Goal: Information Seeking & Learning: Check status

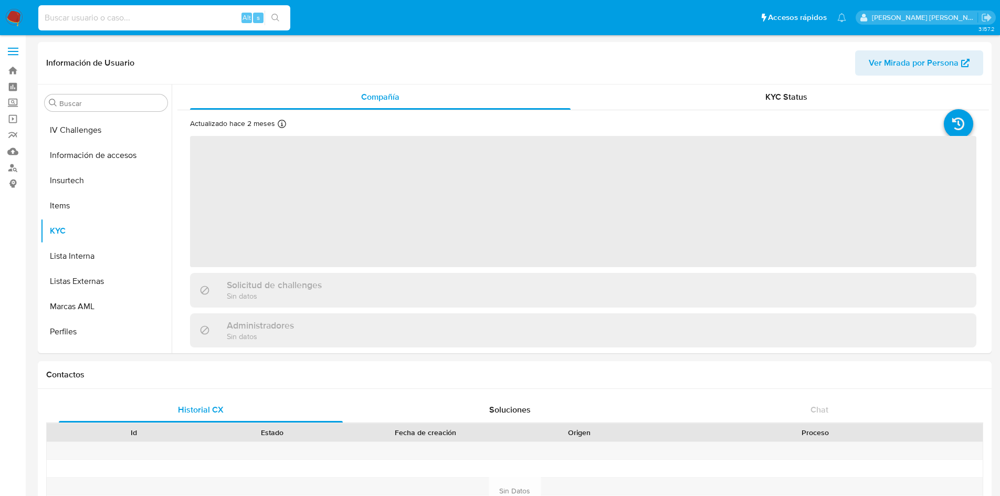
click at [84, 18] on input at bounding box center [164, 18] width 252 height 14
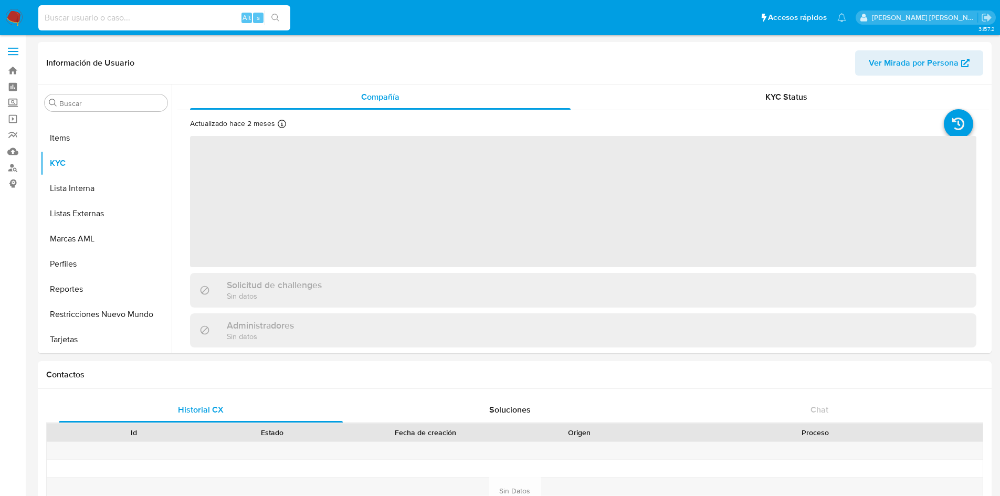
paste input "1878383609"
type input "1878383609"
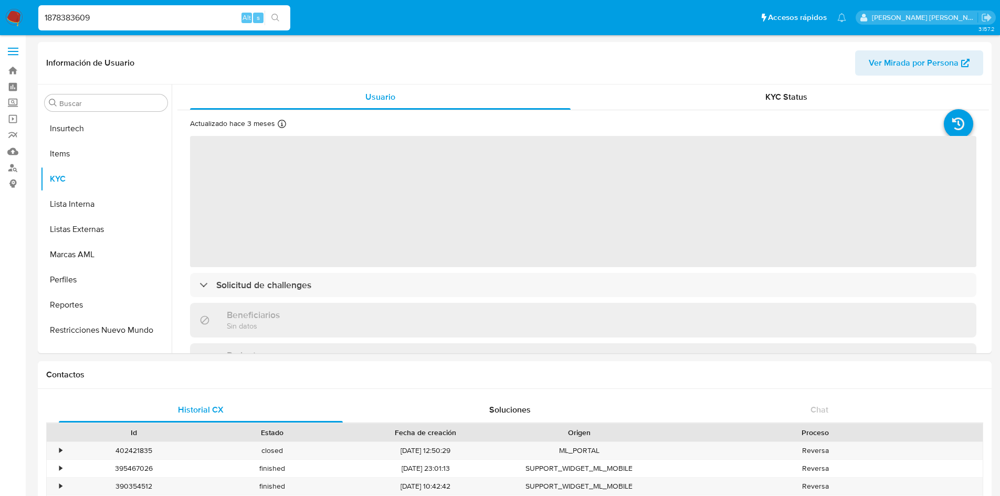
scroll to position [469, 0]
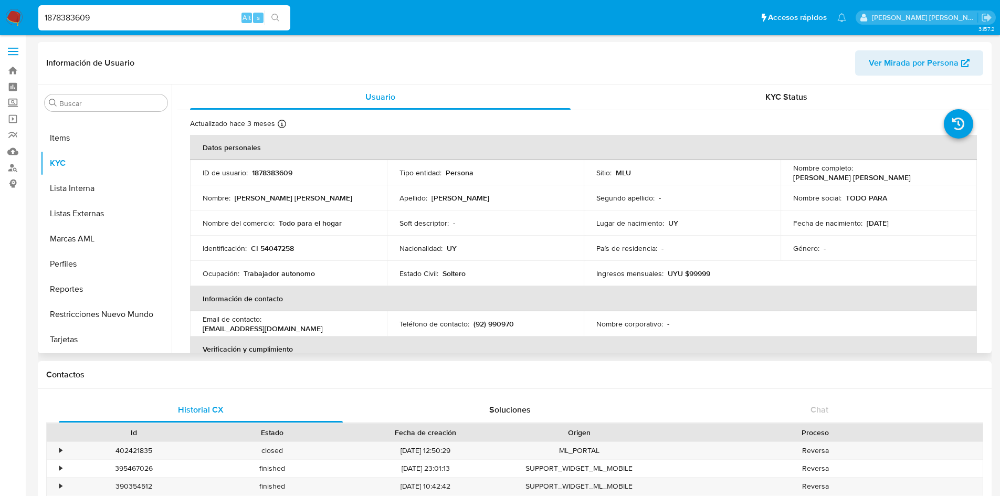
select select "10"
drag, startPoint x: 303, startPoint y: 251, endPoint x: 193, endPoint y: 248, distance: 110.8
click at [193, 248] on td "Identificación : CI 54047258" at bounding box center [288, 248] width 197 height 25
drag, startPoint x: 120, startPoint y: 24, endPoint x: 0, endPoint y: 40, distance: 121.2
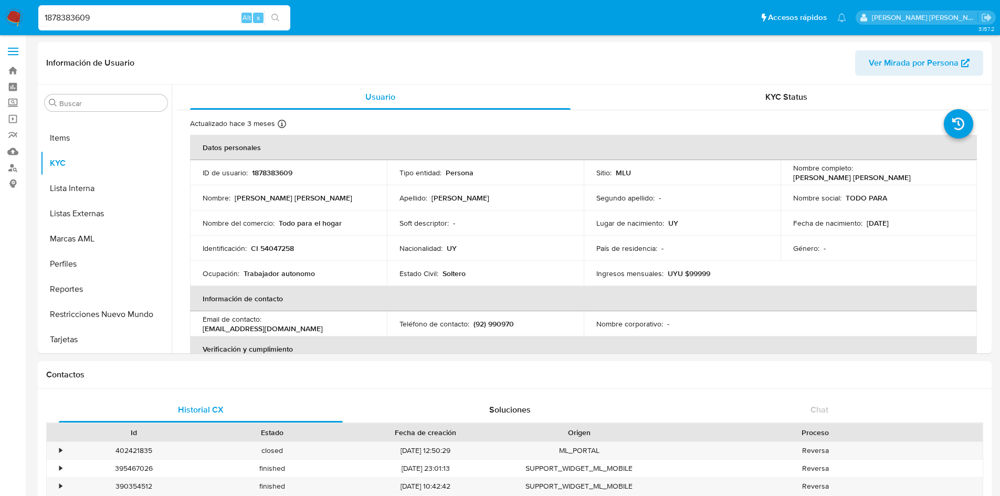
paste input "22957513"
type input "1822957513"
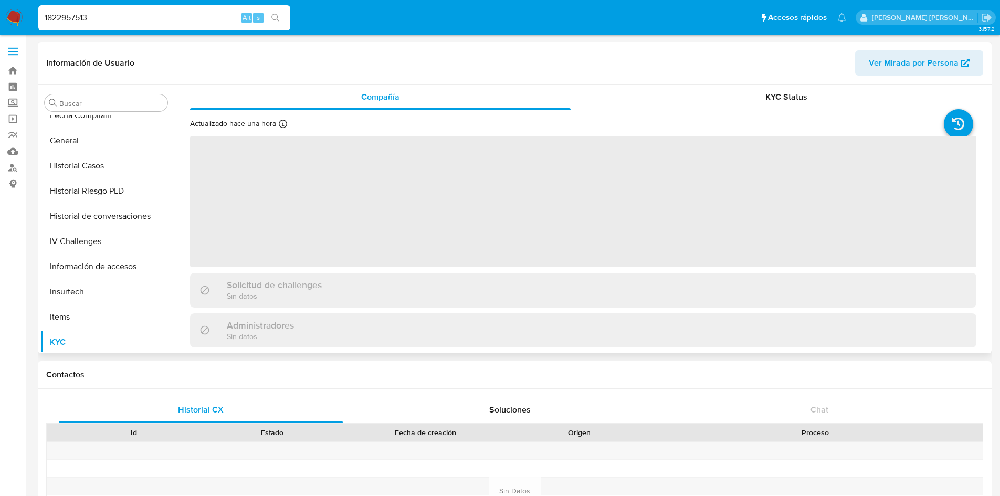
scroll to position [469, 0]
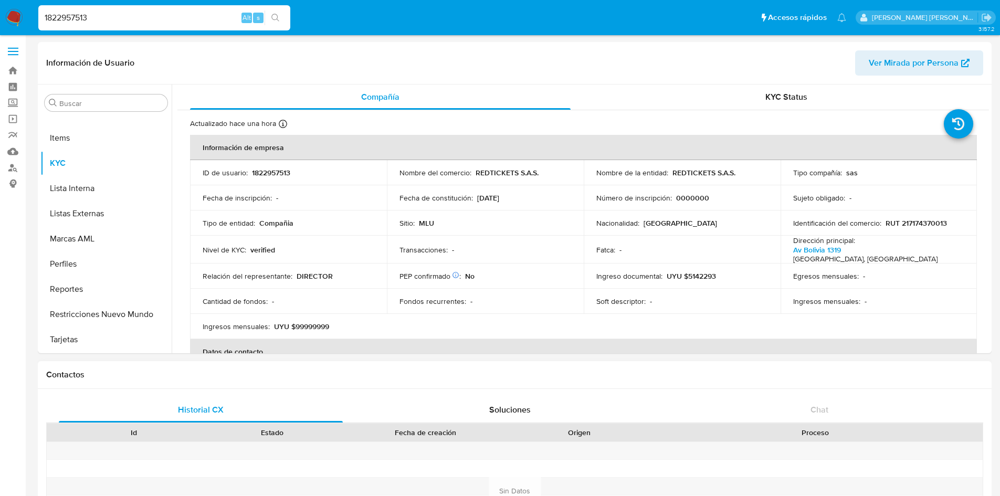
select select "10"
click at [430, 249] on p "Transacciones :" at bounding box center [424, 249] width 48 height 9
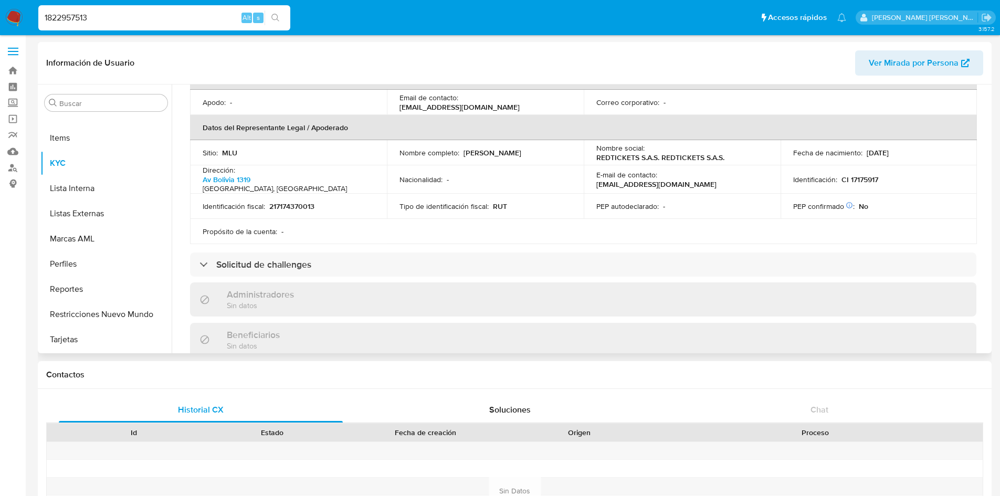
scroll to position [357, 0]
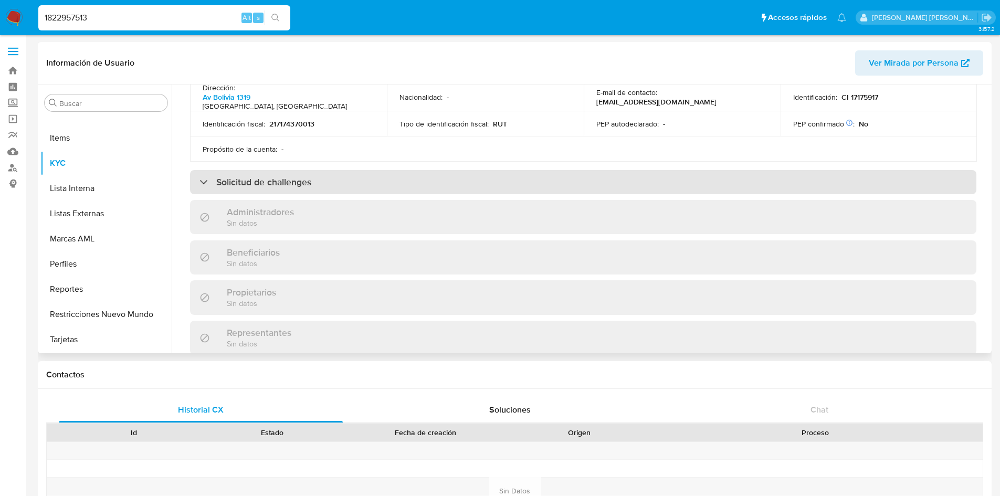
click at [454, 175] on div "Solicitud de challenges" at bounding box center [583, 182] width 786 height 24
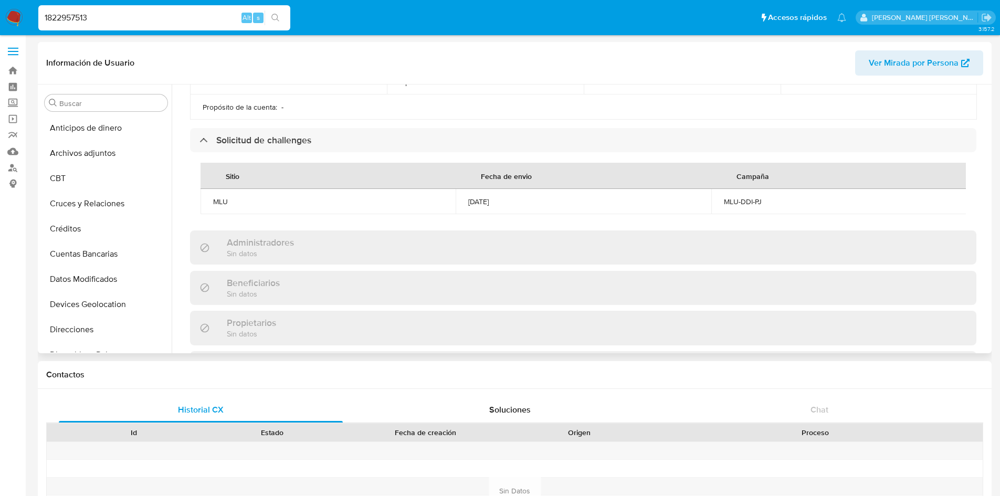
scroll to position [207, 0]
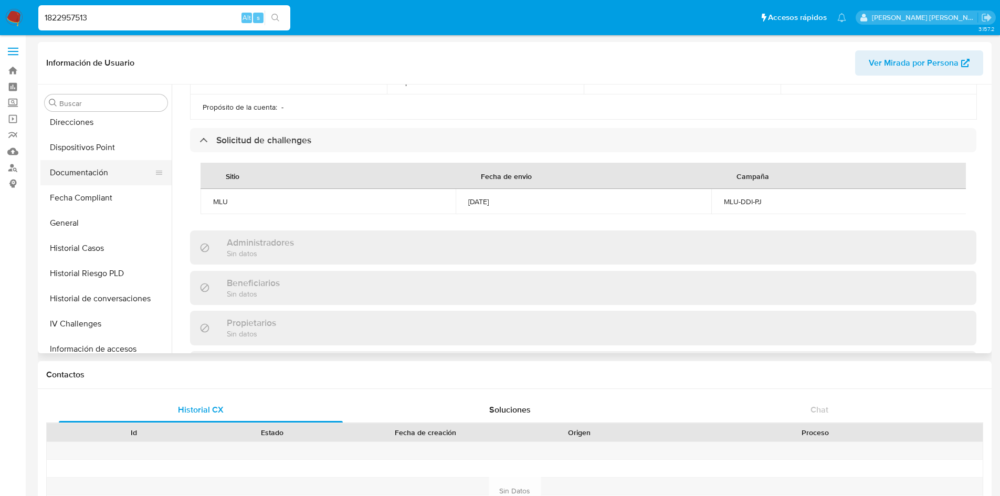
click at [83, 176] on button "Documentación" at bounding box center [101, 172] width 123 height 25
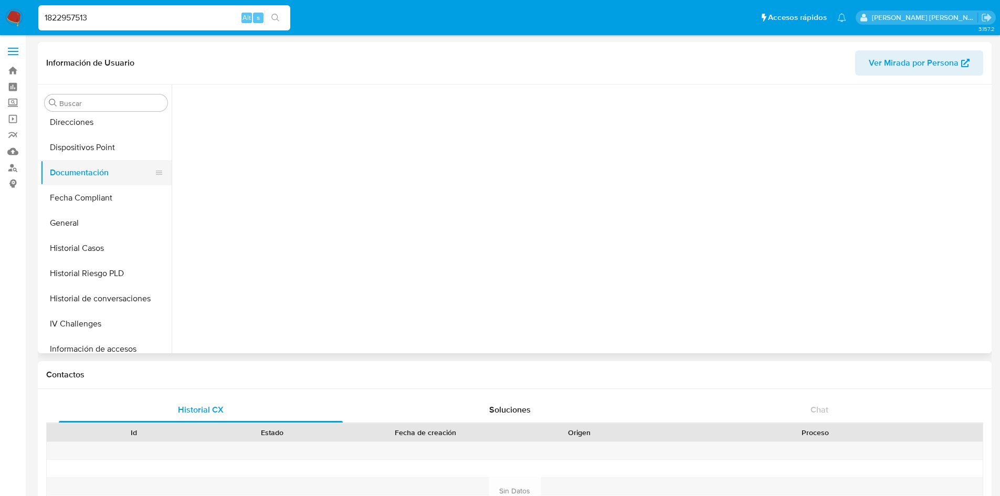
scroll to position [0, 0]
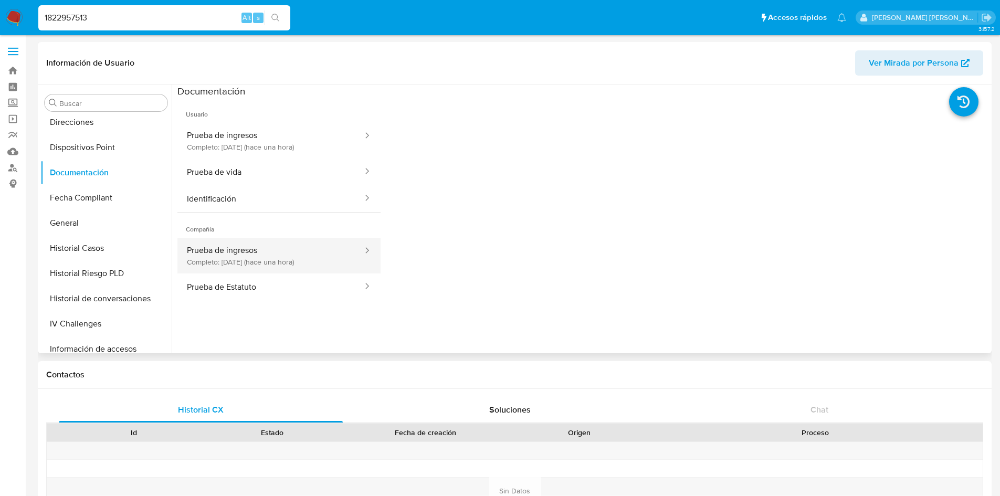
click at [255, 253] on button "Prueba de ingresos Completo: [DATE] (hace una hora)" at bounding box center [270, 256] width 186 height 36
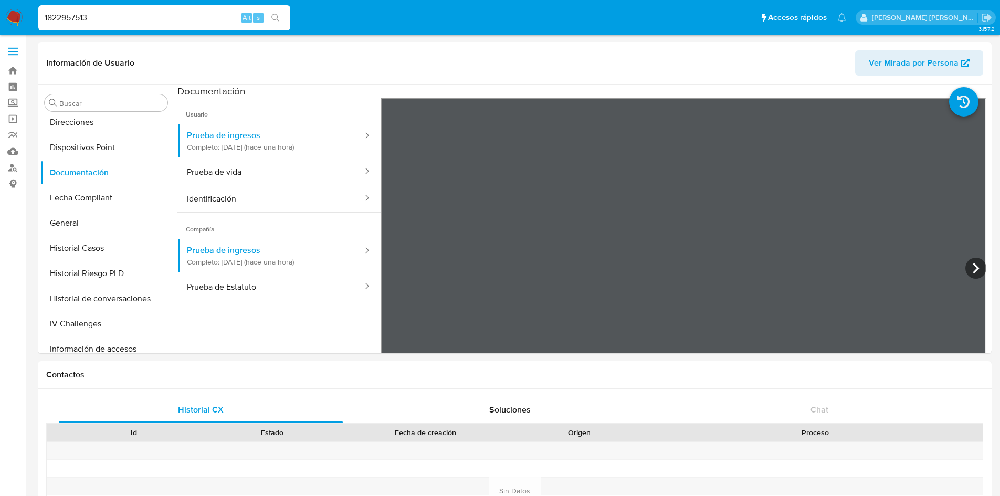
drag, startPoint x: 143, startPoint y: 17, endPoint x: 0, endPoint y: -39, distance: 153.7
paste input "760124035"
type input "1760124035"
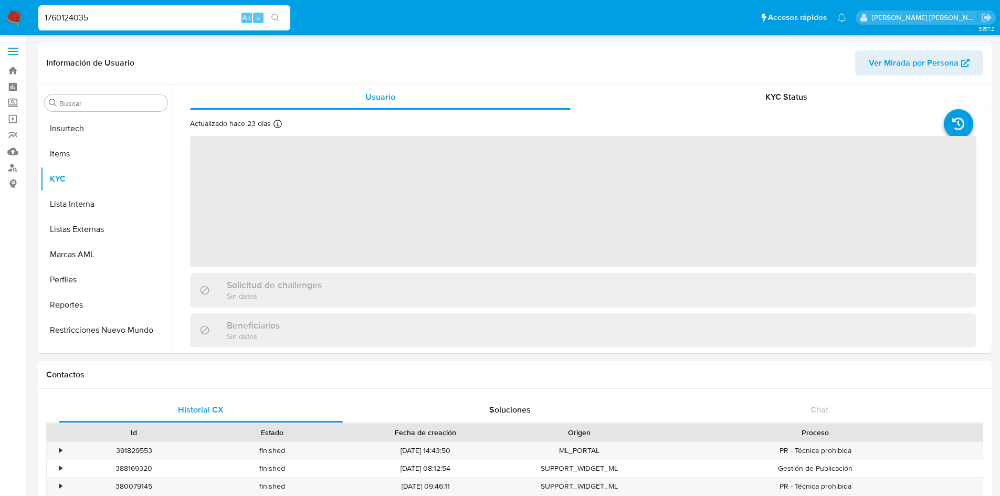
scroll to position [469, 0]
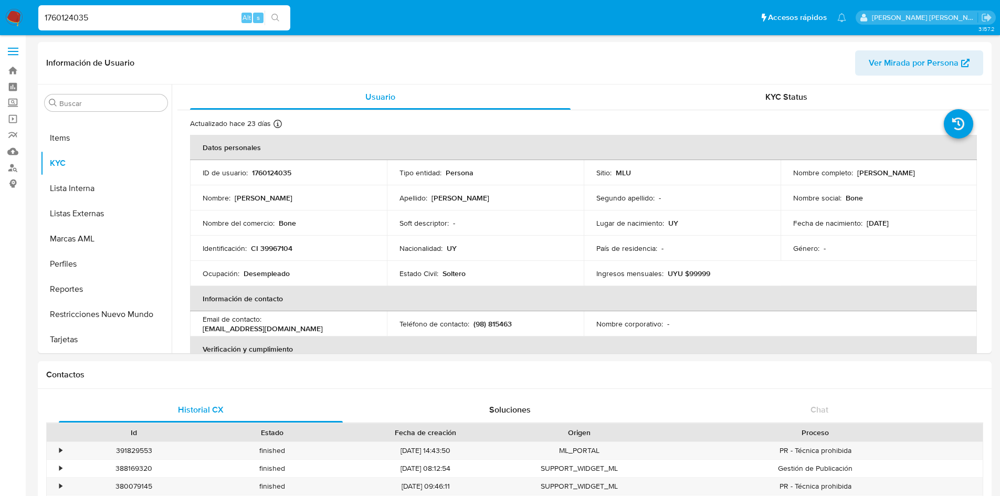
select select "10"
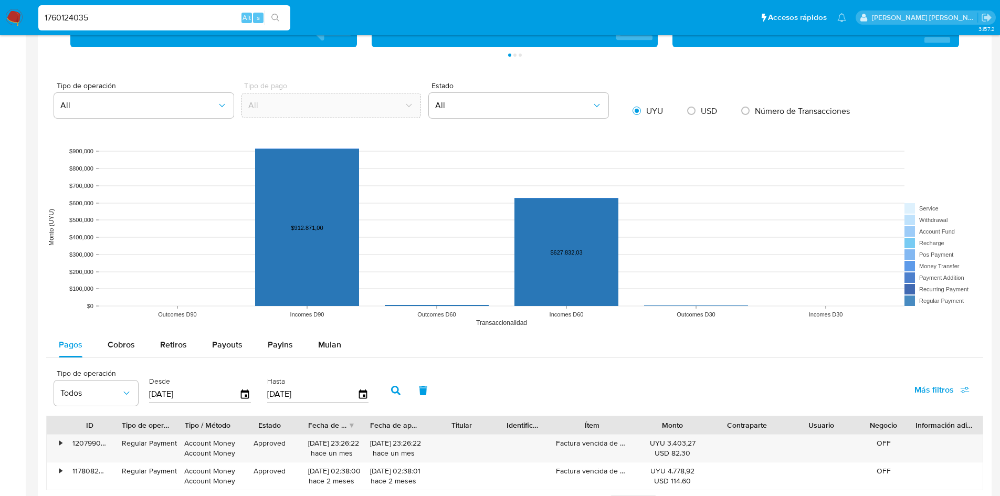
scroll to position [698, 0]
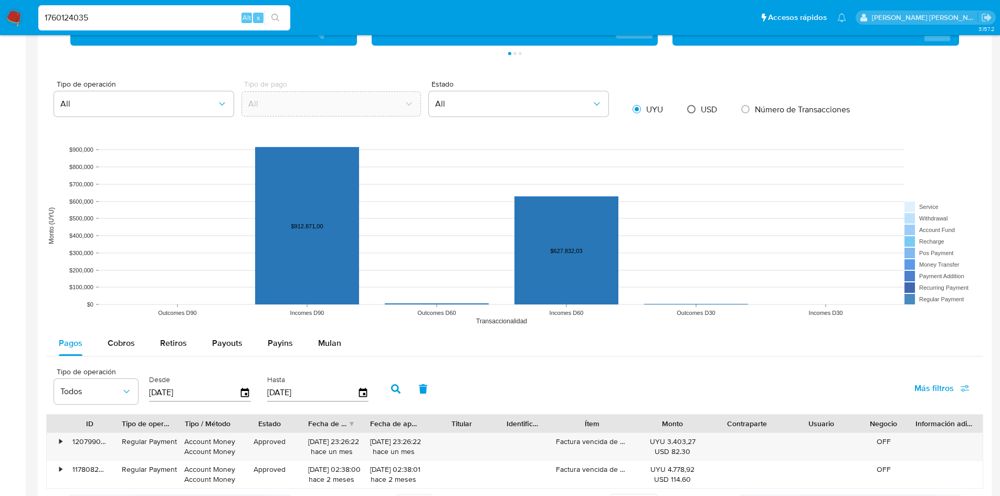
click at [693, 112] on input "radio" at bounding box center [691, 109] width 17 height 17
radio input "true"
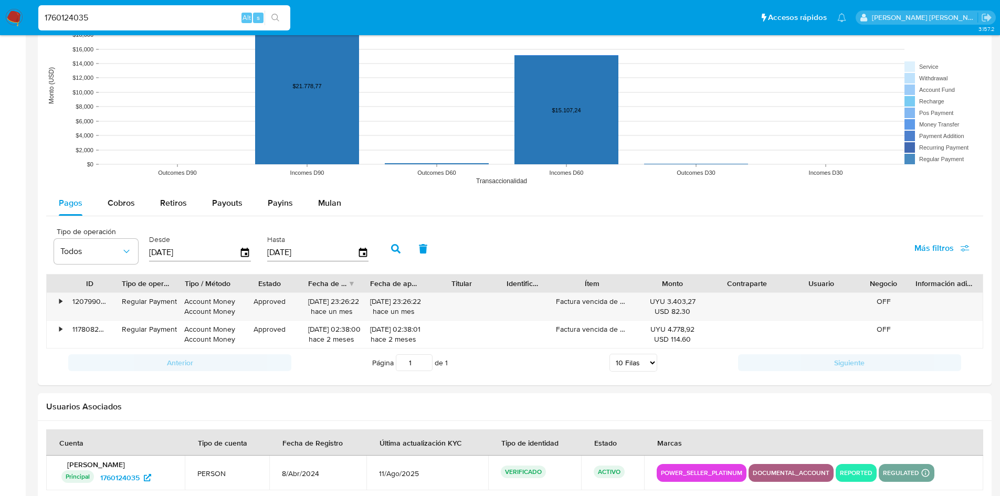
scroll to position [888, 0]
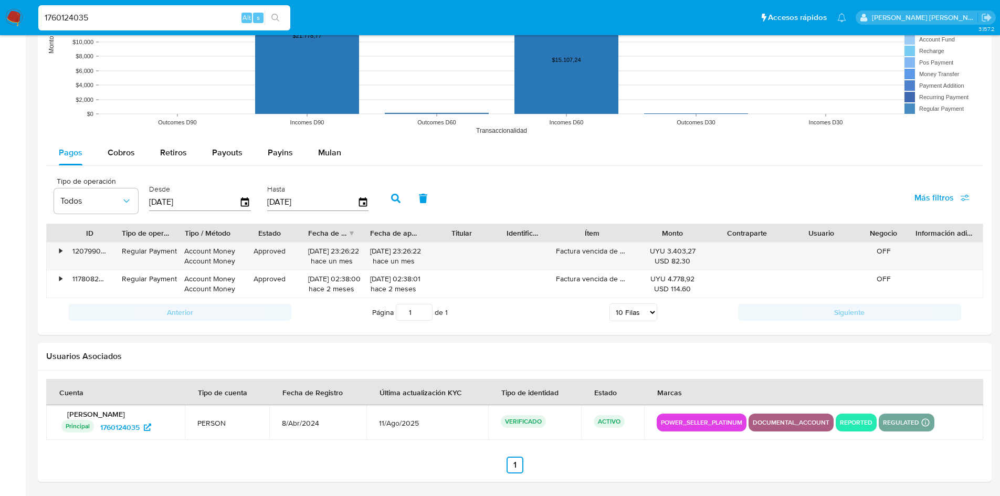
drag, startPoint x: 136, startPoint y: 19, endPoint x: 0, endPoint y: 47, distance: 139.2
paste input "673594797"
type input "673594797"
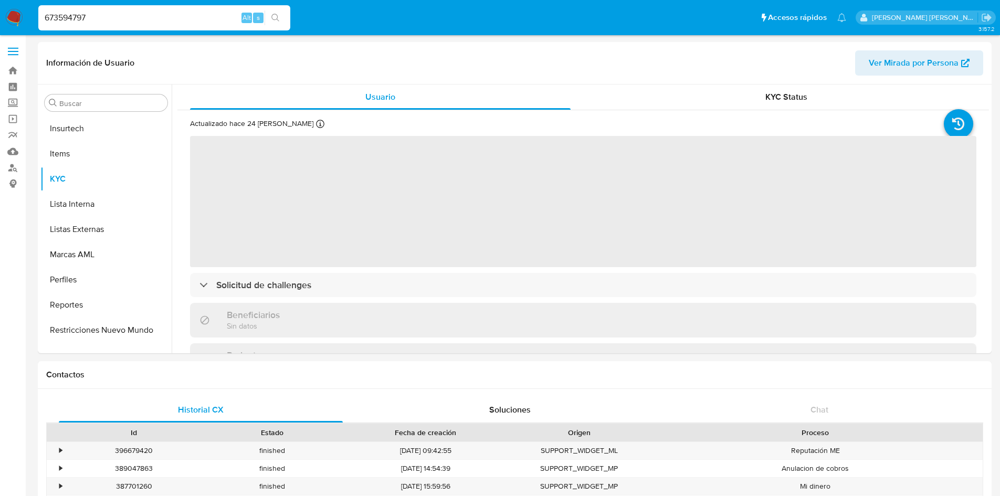
scroll to position [469, 0]
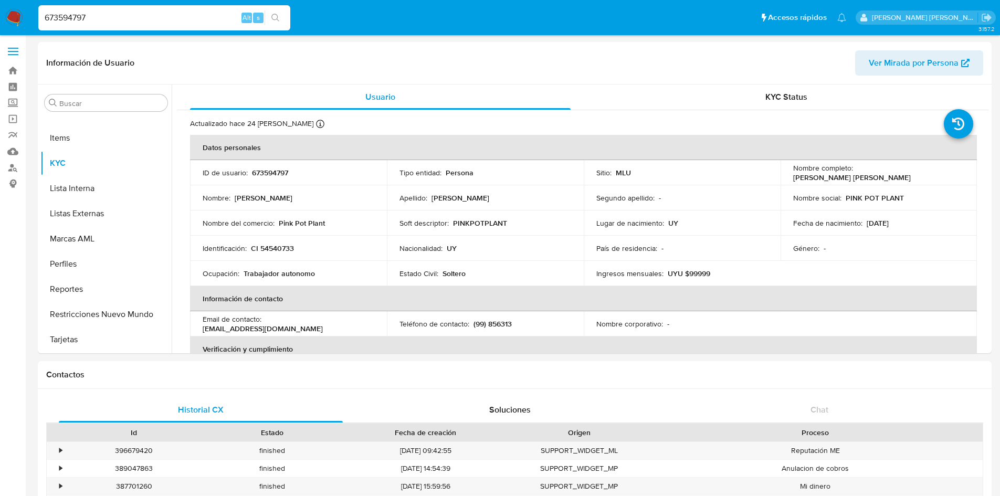
select select "10"
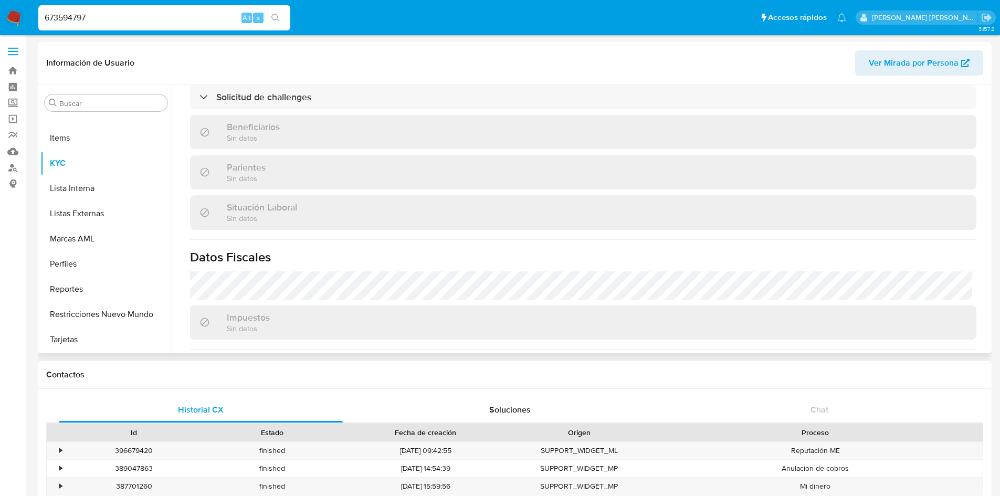
scroll to position [507, 0]
